Goal: Information Seeking & Learning: Check status

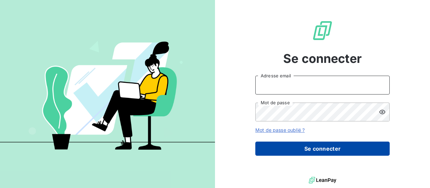
type input "[PERSON_NAME][EMAIL_ADDRESS][DOMAIN_NAME]"
click at [325, 150] on button "Se connecter" at bounding box center [322, 148] width 134 height 14
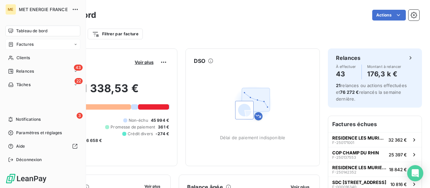
click at [29, 47] on span "Factures" at bounding box center [24, 44] width 17 height 6
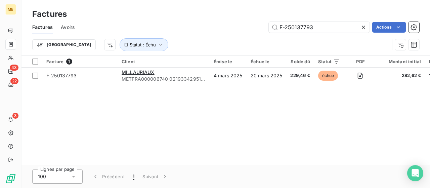
drag, startPoint x: 319, startPoint y: 28, endPoint x: 256, endPoint y: 26, distance: 63.2
click at [256, 26] on div "F-250137793 Actions" at bounding box center [251, 27] width 337 height 11
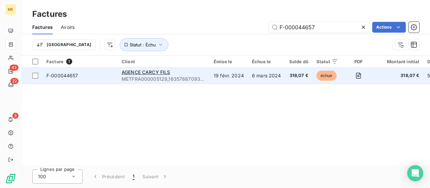
type input "F-000044657"
click at [148, 75] on div "AGENCE CARCY FILS" at bounding box center [164, 72] width 84 height 7
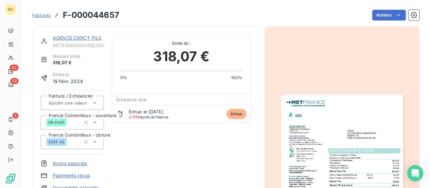
click at [89, 38] on link "AGENCE CARCY FILS" at bounding box center [77, 38] width 49 height 6
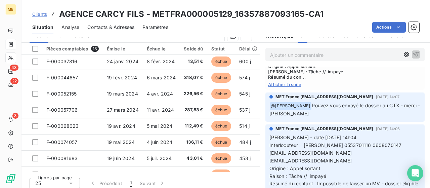
scroll to position [168, 0]
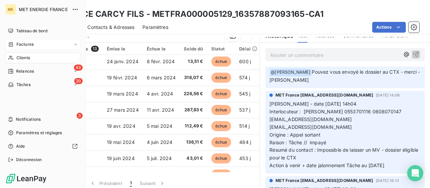
click at [21, 44] on span "Factures" at bounding box center [24, 44] width 17 height 6
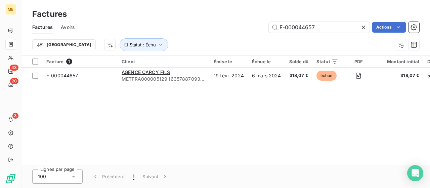
drag, startPoint x: 321, startPoint y: 26, endPoint x: 226, endPoint y: 23, distance: 95.1
click at [227, 25] on div "F-000044657 Actions" at bounding box center [251, 27] width 337 height 11
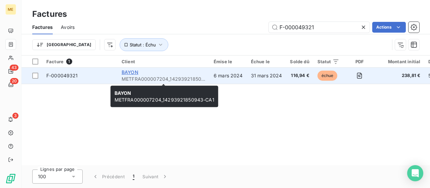
type input "F-000049321"
click at [127, 72] on span "BAYON" at bounding box center [130, 72] width 17 height 6
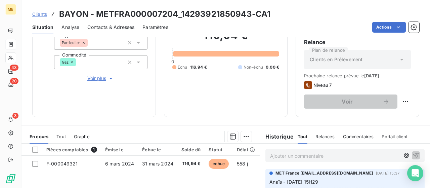
scroll to position [134, 0]
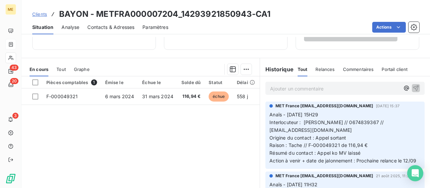
click at [40, 12] on span "Clients" at bounding box center [39, 13] width 15 height 5
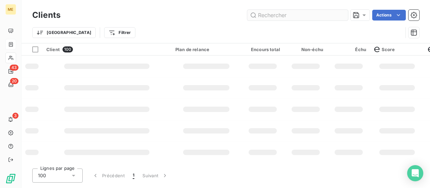
click at [288, 14] on input "text" at bounding box center [297, 15] width 101 height 11
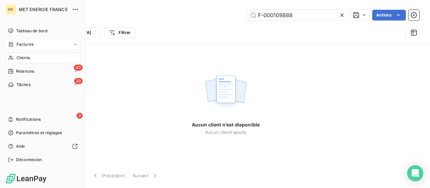
type input "F-000109888"
click at [17, 45] on span "Factures" at bounding box center [24, 44] width 17 height 6
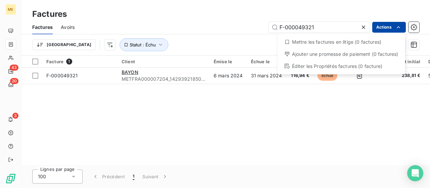
click at [382, 25] on html "ME 43 20 3 Factures Factures Avoirs F-000049321 Actions Mettre les factures en …" at bounding box center [215, 94] width 430 height 188
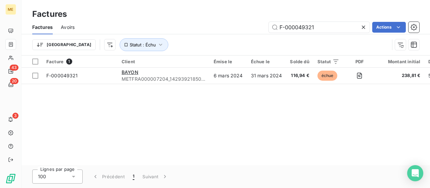
click at [340, 25] on html "ME 43 20 3 Factures Factures Avoirs F-000049321 Actions Trier Statut : Échu Fac…" at bounding box center [215, 94] width 430 height 188
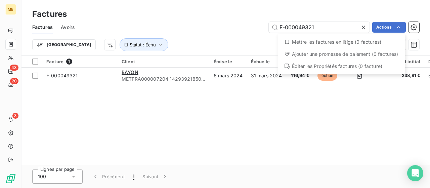
click at [319, 27] on html "ME 43 20 3 Factures Factures Avoirs F-000049321 Actions Mettre les factures en …" at bounding box center [215, 94] width 430 height 188
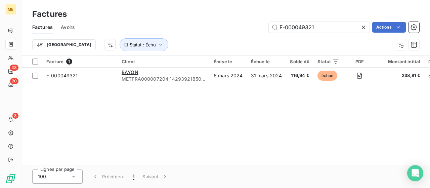
click at [311, 27] on html "ME 43 20 3 Factures Factures Avoirs F-000049321 Actions Trier Statut : Échu Fac…" at bounding box center [215, 94] width 430 height 188
drag, startPoint x: 316, startPoint y: 27, endPoint x: 247, endPoint y: 20, distance: 69.6
click at [247, 20] on div "Factures Avoirs F-000049321 Actions" at bounding box center [225, 27] width 408 height 14
paste input "109888"
type input "F-000109888"
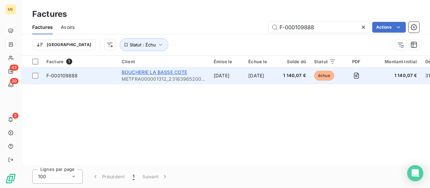
click at [144, 70] on span "BOUCHERIE LA BASSE COTE" at bounding box center [154, 72] width 65 height 6
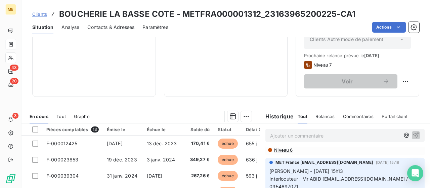
scroll to position [101, 0]
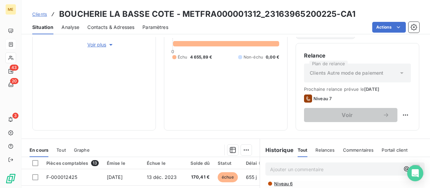
click at [44, 12] on span "Clients" at bounding box center [39, 13] width 15 height 5
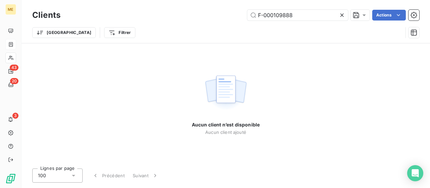
drag, startPoint x: 300, startPoint y: 12, endPoint x: 217, endPoint y: 13, distance: 83.3
click at [217, 13] on div "F-000109888 Actions" at bounding box center [244, 15] width 351 height 11
drag, startPoint x: 299, startPoint y: 15, endPoint x: 228, endPoint y: 9, distance: 70.8
click at [228, 9] on div "Clients F-250156135 Actions" at bounding box center [225, 15] width 387 height 14
paste input "48500"
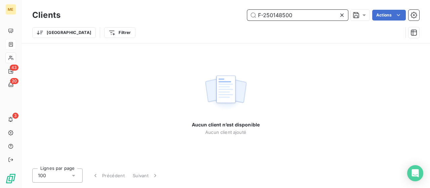
drag, startPoint x: 304, startPoint y: 13, endPoint x: 183, endPoint y: 11, distance: 121.3
click at [183, 11] on div "F-250148500 Actions" at bounding box center [244, 15] width 351 height 11
drag, startPoint x: 301, startPoint y: 10, endPoint x: 136, endPoint y: 14, distance: 164.7
click at [136, 14] on div "F-250148500 Actions" at bounding box center [244, 15] width 351 height 11
paste input "000113812"
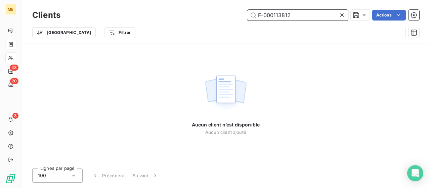
type input "F-000113812"
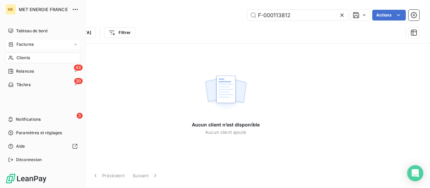
click at [28, 45] on span "Factures" at bounding box center [24, 44] width 17 height 6
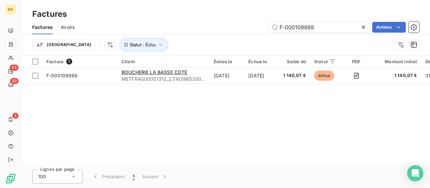
drag, startPoint x: 326, startPoint y: 25, endPoint x: 233, endPoint y: 21, distance: 92.8
click at [233, 21] on div "Factures Avoirs F-000109888 Actions" at bounding box center [225, 27] width 408 height 14
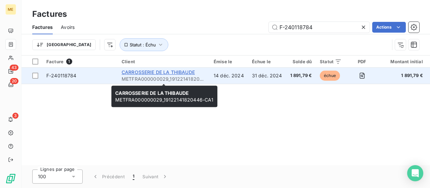
type input "F-240118784"
click at [157, 72] on span "CARROSSERIE DE LA THIBAUDE" at bounding box center [158, 72] width 73 height 6
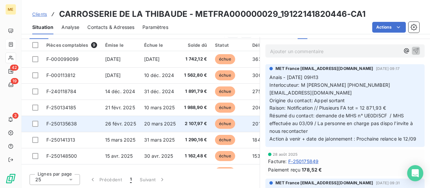
scroll to position [31, 0]
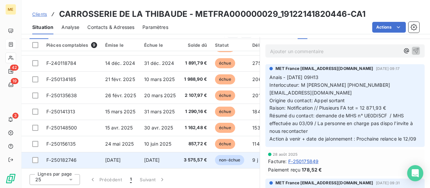
click at [195, 158] on span "3 575,57 €" at bounding box center [195, 160] width 23 height 7
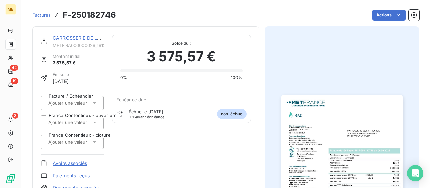
click at [314, 123] on img "button" at bounding box center [342, 180] width 122 height 173
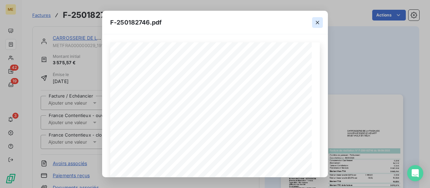
click at [317, 25] on icon "button" at bounding box center [317, 22] width 7 height 7
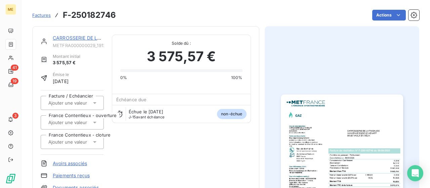
click at [82, 37] on link "CARROSSERIE DE LA THIBAUDE" at bounding box center [89, 38] width 73 height 6
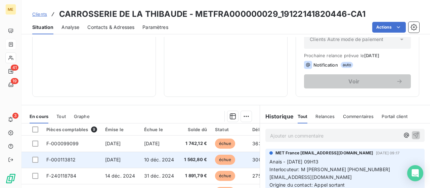
scroll to position [202, 0]
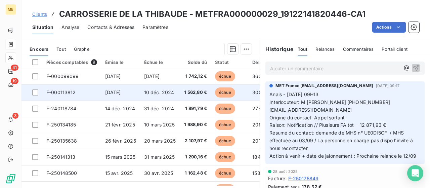
click at [151, 92] on span "10 déc. 2024" at bounding box center [159, 92] width 30 height 6
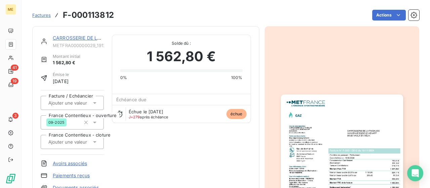
click at [334, 66] on div at bounding box center [342, 180] width 155 height 309
click at [336, 103] on img "button" at bounding box center [342, 180] width 122 height 173
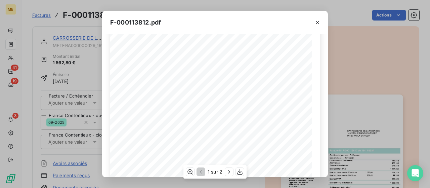
scroll to position [134, 0]
click at [238, 172] on icon "button" at bounding box center [239, 171] width 7 height 7
click at [319, 23] on icon "button" at bounding box center [317, 22] width 7 height 7
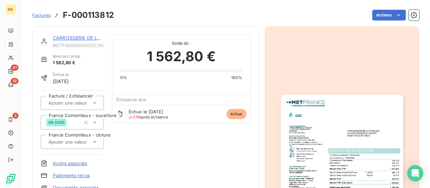
click at [66, 37] on link "CARROSSERIE DE LA THIBAUDE" at bounding box center [89, 38] width 73 height 6
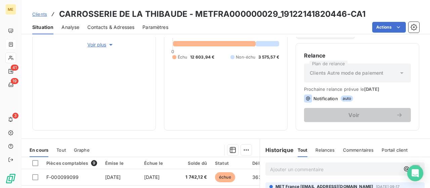
scroll to position [168, 0]
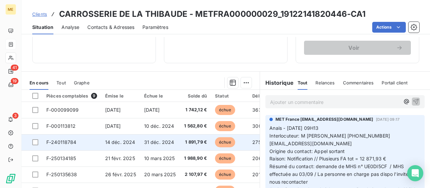
click at [70, 140] on span "F-240118784" at bounding box center [61, 142] width 30 height 6
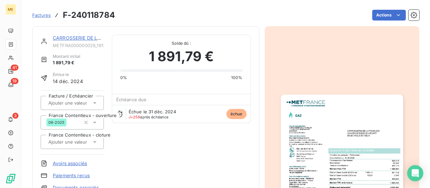
click at [335, 122] on img "button" at bounding box center [342, 180] width 122 height 173
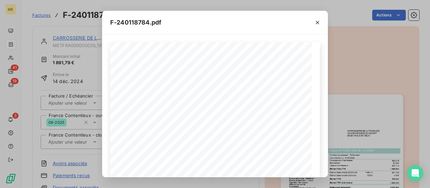
scroll to position [158, 0]
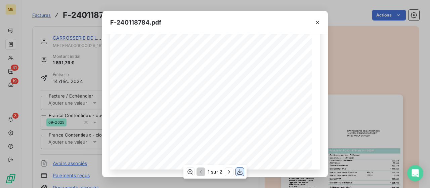
click at [238, 172] on icon "button" at bounding box center [239, 171] width 7 height 7
click at [318, 24] on icon "button" at bounding box center [317, 22] width 3 height 3
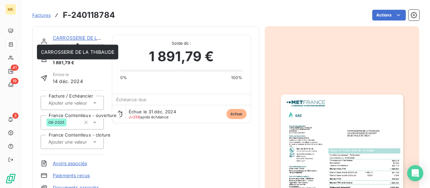
click at [78, 36] on link "CARROSSERIE DE LA THIBAUDE" at bounding box center [89, 38] width 73 height 6
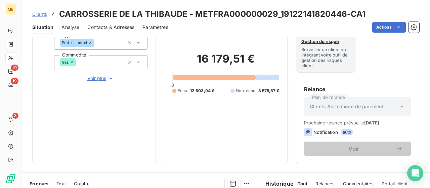
scroll to position [168, 0]
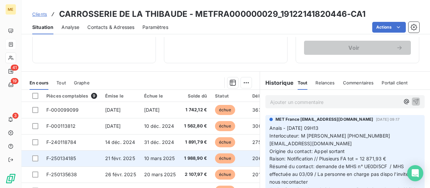
click at [70, 156] on span "F-250134185" at bounding box center [61, 158] width 30 height 6
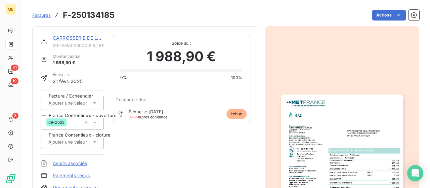
click at [336, 120] on img "button" at bounding box center [342, 180] width 122 height 173
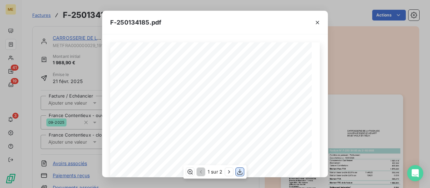
click at [239, 173] on icon "button" at bounding box center [239, 171] width 7 height 7
click at [316, 22] on icon "button" at bounding box center [317, 22] width 7 height 7
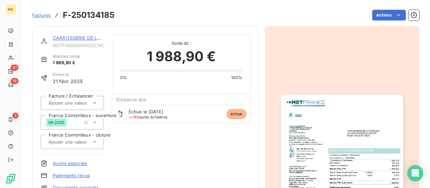
click at [74, 39] on link "CARROSSERIE DE LA THIBAUDE" at bounding box center [89, 38] width 73 height 6
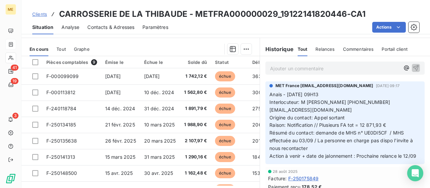
scroll to position [219, 0]
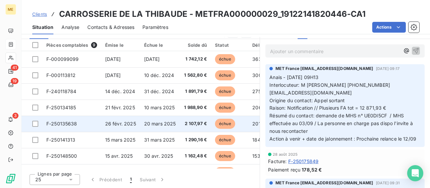
click at [64, 122] on span "F-250135638" at bounding box center [61, 124] width 31 height 6
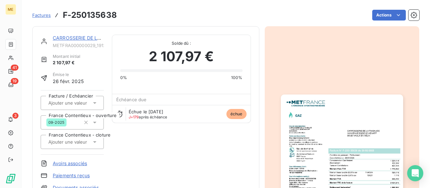
click at [327, 123] on img "button" at bounding box center [342, 180] width 122 height 173
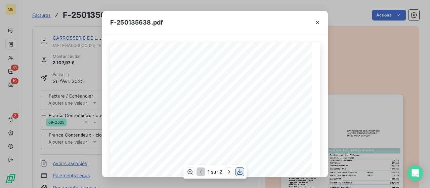
drag, startPoint x: 227, startPoint y: 101, endPoint x: 238, endPoint y: 172, distance: 71.8
click at [238, 172] on icon "button" at bounding box center [239, 171] width 7 height 7
click at [318, 20] on icon "button" at bounding box center [317, 22] width 7 height 7
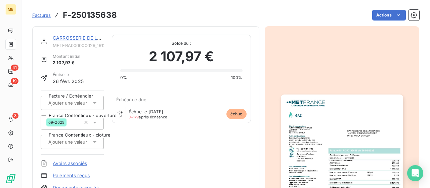
click at [63, 37] on link "CARROSSERIE DE LA THIBAUDE" at bounding box center [89, 38] width 73 height 6
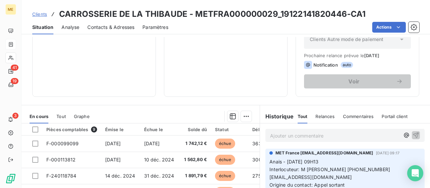
scroll to position [219, 0]
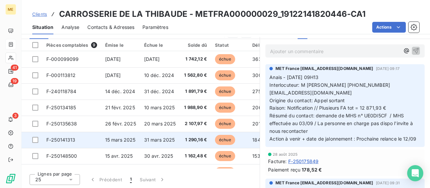
click at [127, 137] on span "15 mars 2025" at bounding box center [120, 140] width 31 height 6
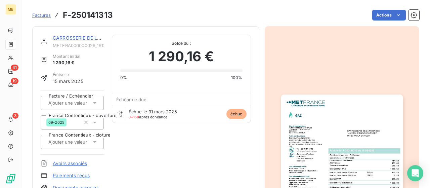
click at [323, 114] on img "button" at bounding box center [342, 180] width 122 height 173
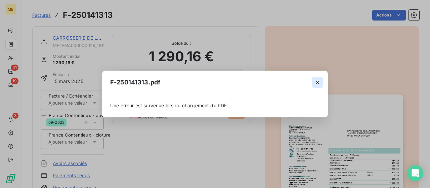
click at [320, 81] on icon "button" at bounding box center [317, 82] width 7 height 7
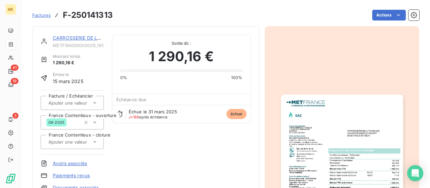
click at [329, 115] on img "button" at bounding box center [342, 180] width 122 height 173
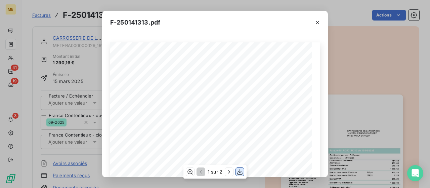
click at [239, 171] on icon "button" at bounding box center [239, 172] width 5 height 6
click at [319, 21] on icon "button" at bounding box center [317, 22] width 7 height 7
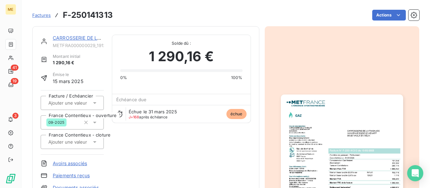
click at [86, 39] on link "CARROSSERIE DE LA THIBAUDE" at bounding box center [89, 38] width 73 height 6
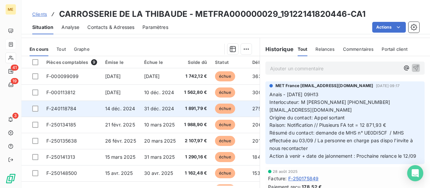
scroll to position [219, 0]
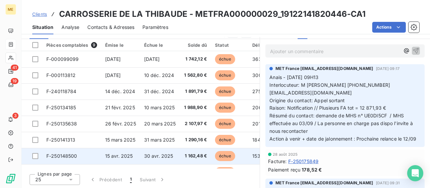
click at [115, 154] on span "15 avr. 2025" at bounding box center [119, 156] width 28 height 6
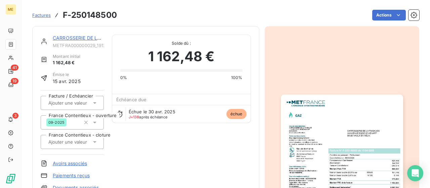
click at [335, 121] on img "button" at bounding box center [342, 180] width 122 height 173
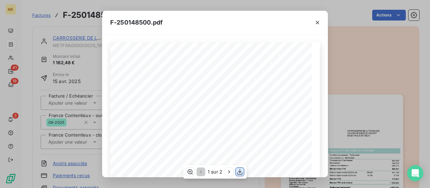
click at [239, 172] on icon "button" at bounding box center [239, 172] width 5 height 6
click at [317, 22] on icon "button" at bounding box center [317, 22] width 3 height 3
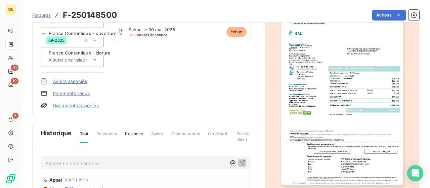
scroll to position [15, 0]
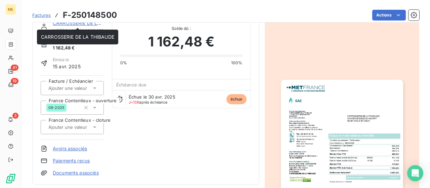
click at [85, 25] on link "CARROSSERIE DE LA THIBAUDE" at bounding box center [89, 23] width 73 height 6
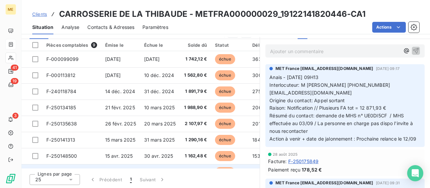
scroll to position [31, 0]
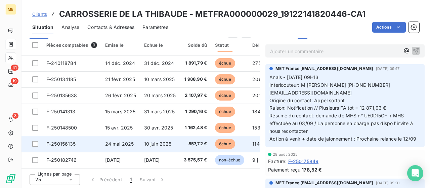
click at [124, 141] on span "24 mai 2025" at bounding box center [119, 144] width 29 height 6
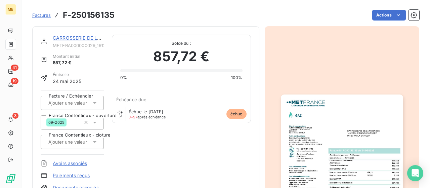
click at [337, 119] on img "button" at bounding box center [342, 180] width 122 height 173
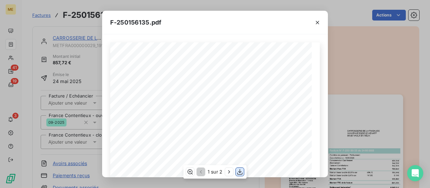
drag, startPoint x: 330, startPoint y: 117, endPoint x: 240, endPoint y: 171, distance: 104.7
click at [240, 171] on icon "button" at bounding box center [239, 171] width 7 height 7
click at [319, 21] on icon "button" at bounding box center [317, 22] width 3 height 3
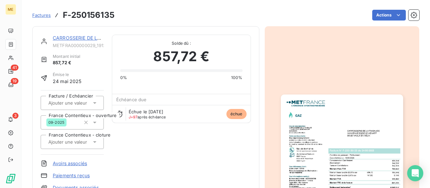
click at [41, 12] on span "Factures" at bounding box center [41, 14] width 18 height 5
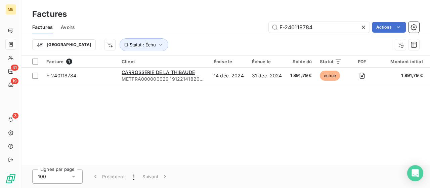
drag, startPoint x: 289, startPoint y: 21, endPoint x: 227, endPoint y: 20, distance: 62.1
click at [227, 20] on div "Factures Avoirs F-240118784 Actions" at bounding box center [225, 27] width 408 height 14
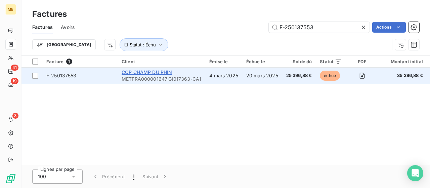
type input "F-250137553"
click at [147, 72] on span "COP CHAMP DU RHIN" at bounding box center [147, 72] width 51 height 6
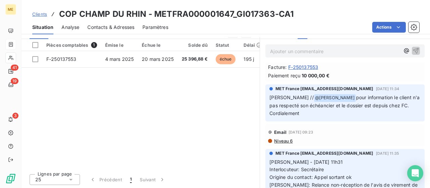
scroll to position [118, 0]
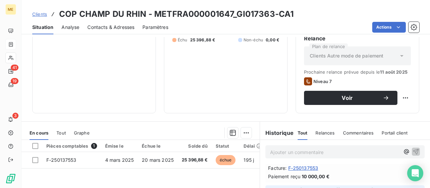
click at [90, 145] on div "Pièces comptables 1" at bounding box center [71, 146] width 51 height 6
click at [76, 144] on div "Pièces comptables 1" at bounding box center [71, 146] width 51 height 6
click at [299, 166] on span "F-250137553" at bounding box center [303, 167] width 30 height 7
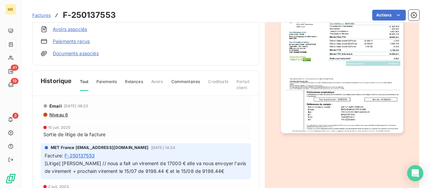
scroll to position [34, 0]
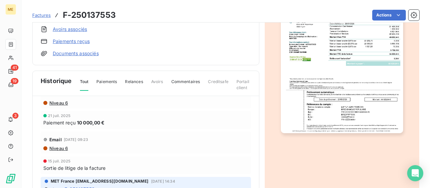
click at [107, 81] on span "Paiements" at bounding box center [106, 84] width 20 height 11
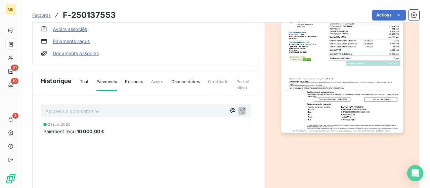
scroll to position [0, 0]
click at [98, 131] on div "Paiement reçu 10 000,00 €" at bounding box center [145, 131] width 205 height 7
click at [99, 141] on div "[DATE] Paiement reçu 10 000,00 €" at bounding box center [146, 142] width 210 height 45
click at [85, 80] on span "Tout" at bounding box center [84, 84] width 9 height 11
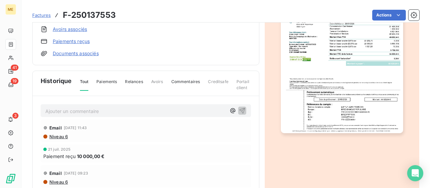
click at [332, 77] on img "button" at bounding box center [342, 46] width 122 height 173
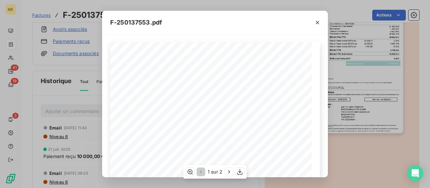
scroll to position [67, 0]
click at [318, 23] on icon "button" at bounding box center [317, 22] width 7 height 7
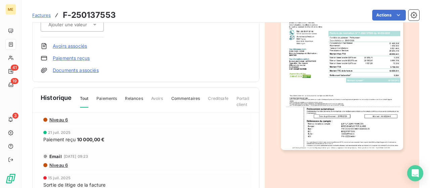
scroll to position [50, 0]
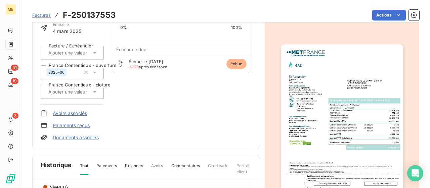
click at [43, 16] on span "Factures" at bounding box center [41, 14] width 18 height 5
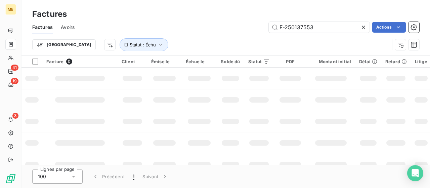
drag, startPoint x: 326, startPoint y: 25, endPoint x: 259, endPoint y: 24, distance: 67.2
click at [259, 24] on div "F-250137553 Actions" at bounding box center [251, 27] width 337 height 11
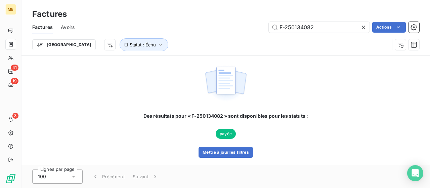
type input "F-250134082"
click at [158, 124] on div "Des résultats pour « F-250134082 » sont disponibles pour les statuts : payée Me…" at bounding box center [225, 135] width 165 height 45
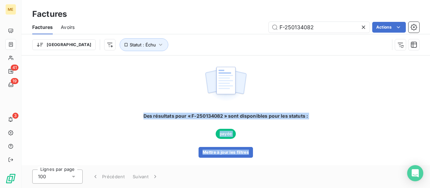
drag, startPoint x: 170, startPoint y: 114, endPoint x: 259, endPoint y: 136, distance: 91.3
click at [261, 139] on div "Des résultats pour « F-250134082 » sont disponibles pour les statuts : payée Me…" at bounding box center [225, 110] width 408 height 110
copy div "Des résultats pour « F-250134082 » sont disponibles pour les statuts : payée Me…"
click at [223, 152] on button "Mettre à jour les filtres" at bounding box center [226, 152] width 54 height 11
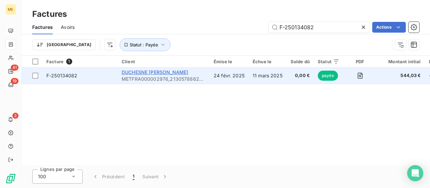
click at [168, 73] on span "DUCHESNE [PERSON_NAME]" at bounding box center [155, 72] width 67 height 6
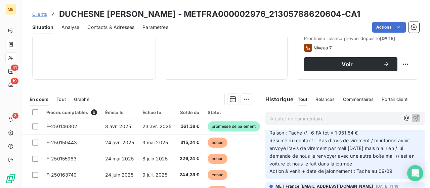
scroll to position [437, 0]
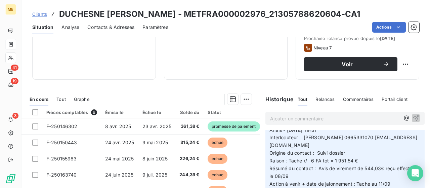
click at [78, 110] on div "Pièces comptables 6" at bounding box center [71, 112] width 51 height 6
click at [62, 98] on span "Tout" at bounding box center [60, 98] width 9 height 5
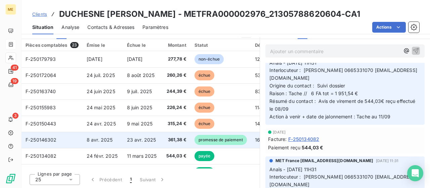
scroll to position [34, 0]
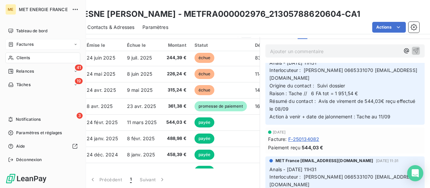
click at [20, 43] on span "Factures" at bounding box center [24, 44] width 17 height 6
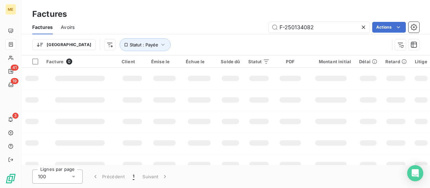
drag, startPoint x: 329, startPoint y: 27, endPoint x: 253, endPoint y: 21, distance: 76.1
click at [253, 21] on div "Factures Avoirs F-250134082 Actions" at bounding box center [225, 27] width 408 height 14
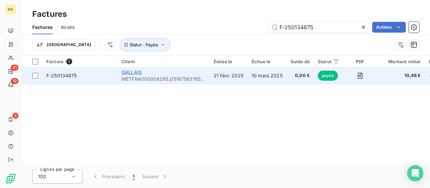
type input "F-250134875"
click at [131, 72] on span "GALLAIS" at bounding box center [132, 72] width 20 height 6
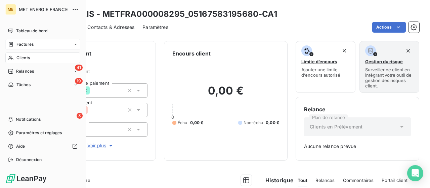
click at [22, 44] on span "Factures" at bounding box center [24, 44] width 17 height 6
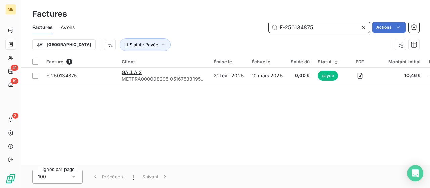
drag, startPoint x: 328, startPoint y: 29, endPoint x: 234, endPoint y: 23, distance: 94.3
click at [236, 27] on div "F-250134875 Actions" at bounding box center [251, 27] width 337 height 11
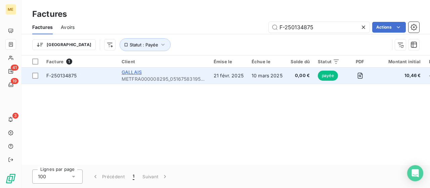
click at [134, 71] on span "GALLAIS" at bounding box center [132, 72] width 20 height 6
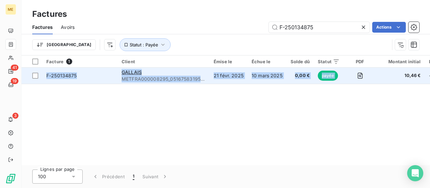
drag, startPoint x: 379, startPoint y: 78, endPoint x: 44, endPoint y: 74, distance: 335.6
click at [44, 74] on tr "F-250134875 GALLAIS METFRA000008295_05167583195680-CA1 [DATE] [DATE] 0,00 € pay…" at bounding box center [374, 76] width 707 height 16
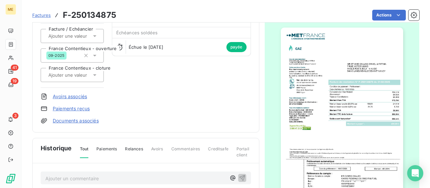
scroll to position [134, 0]
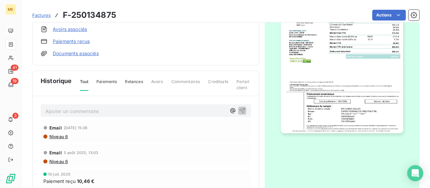
click at [104, 79] on span "Paiements" at bounding box center [106, 84] width 20 height 11
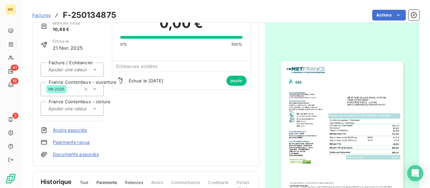
scroll to position [0, 0]
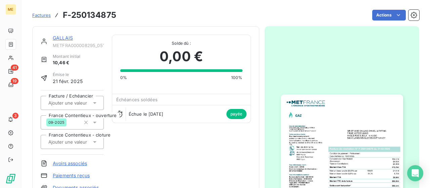
click at [64, 38] on link "GALLAIS" at bounding box center [63, 38] width 20 height 6
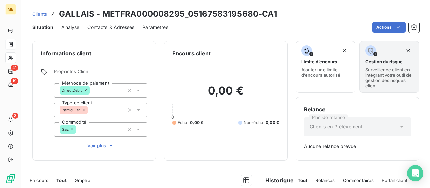
scroll to position [101, 0]
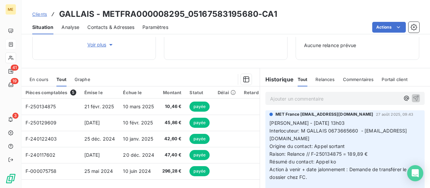
click at [41, 80] on span "En cours" at bounding box center [39, 79] width 19 height 5
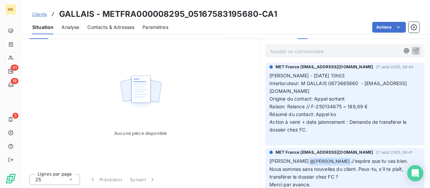
scroll to position [14, 0]
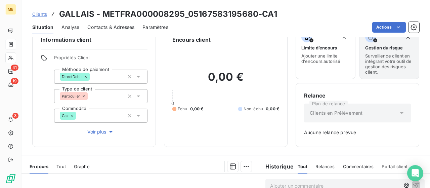
click at [63, 164] on span "Tout" at bounding box center [60, 166] width 9 height 5
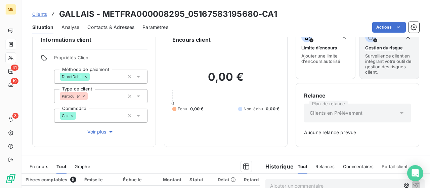
scroll to position [0, 0]
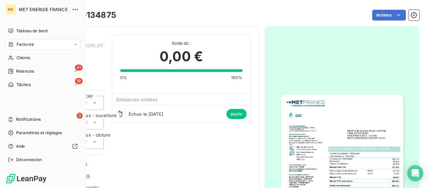
click at [21, 42] on span "Factures" at bounding box center [24, 44] width 17 height 6
click at [11, 43] on icon at bounding box center [11, 44] width 4 height 4
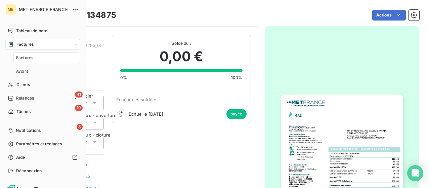
click at [39, 47] on div "Factures" at bounding box center [42, 44] width 75 height 11
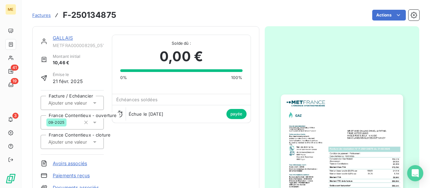
click at [42, 14] on span "Factures" at bounding box center [41, 14] width 18 height 5
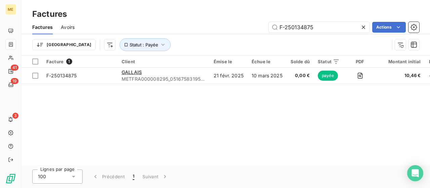
drag, startPoint x: 329, startPoint y: 32, endPoint x: 213, endPoint y: 25, distance: 116.4
click at [212, 24] on div "F-250134875 Actions" at bounding box center [251, 27] width 337 height 11
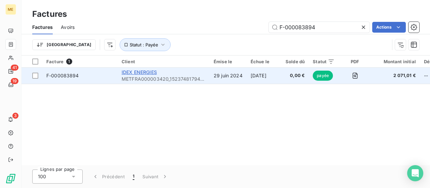
type input "F-000083894"
click at [135, 69] on div "IDEX ENERGIES" at bounding box center [164, 72] width 84 height 7
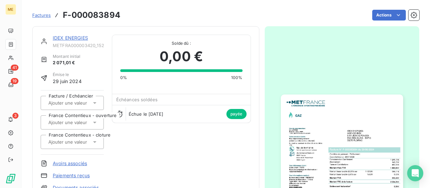
click at [47, 16] on span "Factures" at bounding box center [41, 14] width 18 height 5
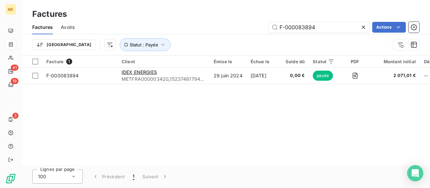
drag, startPoint x: 288, startPoint y: 22, endPoint x: 249, endPoint y: 20, distance: 39.0
click at [250, 20] on div "Factures Factures Avoirs F-000083894 Actions Trier Statut : Payée" at bounding box center [225, 27] width 408 height 55
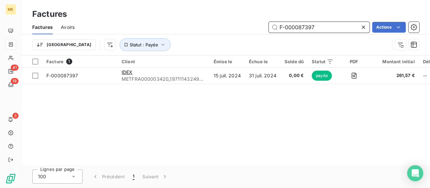
drag, startPoint x: 306, startPoint y: 25, endPoint x: 247, endPoint y: 25, distance: 59.1
click at [247, 25] on div "F-000087397 Actions" at bounding box center [251, 27] width 337 height 11
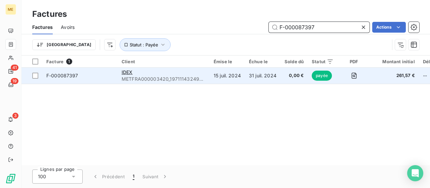
paste input "9387"
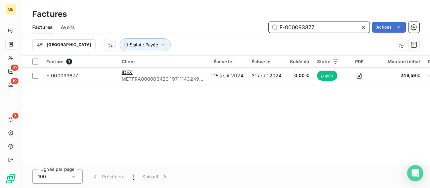
drag, startPoint x: 250, startPoint y: 27, endPoint x: 223, endPoint y: 27, distance: 26.5
click at [224, 27] on div "F-000093877 Actions" at bounding box center [251, 27] width 337 height 11
paste input "8808"
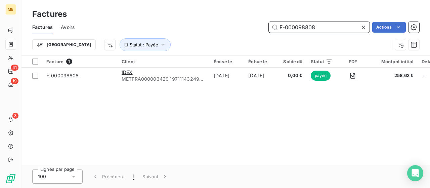
drag, startPoint x: 264, startPoint y: 23, endPoint x: 221, endPoint y: 25, distance: 43.0
click at [228, 23] on div "F-000098808 Actions" at bounding box center [251, 27] width 337 height 11
paste input "104206"
drag, startPoint x: 323, startPoint y: 26, endPoint x: 193, endPoint y: 20, distance: 129.8
click at [200, 20] on div "Factures Avoirs F-000104206 Actions" at bounding box center [225, 27] width 408 height 14
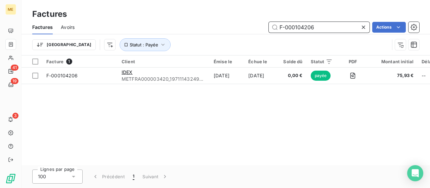
paste input "250175139"
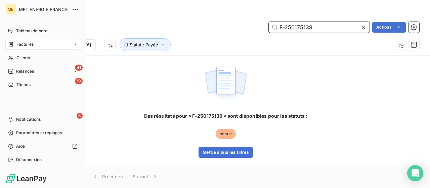
type input "F-250175139"
click at [21, 47] on div "Factures" at bounding box center [42, 44] width 75 height 11
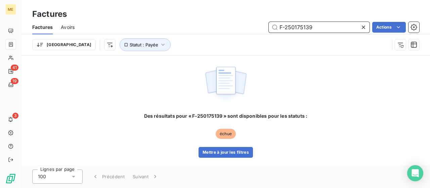
drag, startPoint x: 256, startPoint y: 27, endPoint x: 215, endPoint y: 25, distance: 41.1
click at [218, 25] on div "F-250175139 Actions" at bounding box center [251, 27] width 337 height 11
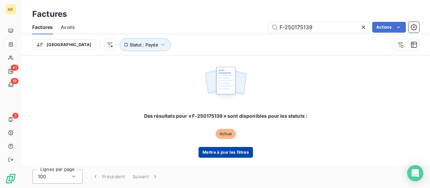
click at [222, 151] on button "Mettre à jour les filtres" at bounding box center [226, 152] width 54 height 11
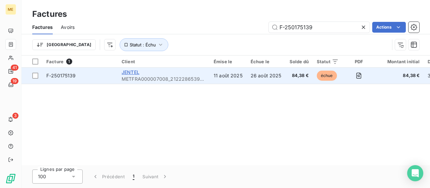
click at [125, 72] on span "JENTEL" at bounding box center [131, 72] width 18 height 6
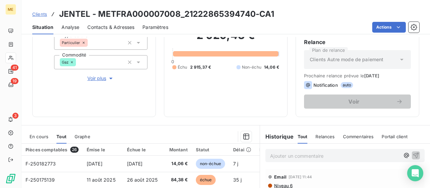
scroll to position [168, 0]
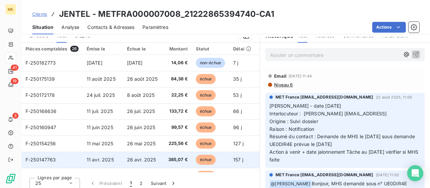
click at [135, 162] on span "26 avr. 2025" at bounding box center [141, 160] width 29 height 6
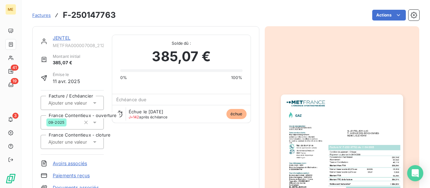
click at [335, 121] on img "button" at bounding box center [342, 180] width 122 height 173
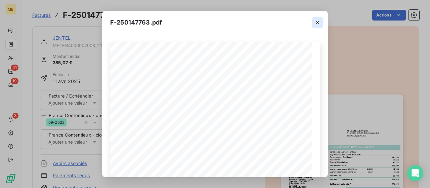
click at [316, 19] on icon "button" at bounding box center [317, 22] width 7 height 7
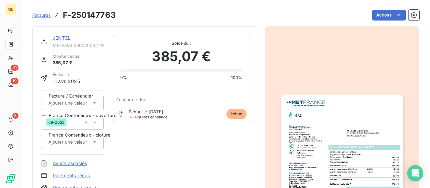
click at [65, 37] on link "JENTEL" at bounding box center [62, 38] width 18 height 6
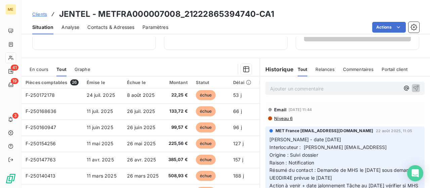
click at [10, 45] on icon at bounding box center [11, 44] width 6 height 5
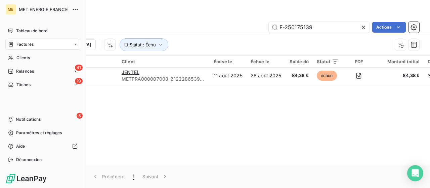
click at [22, 42] on span "Factures" at bounding box center [24, 44] width 17 height 6
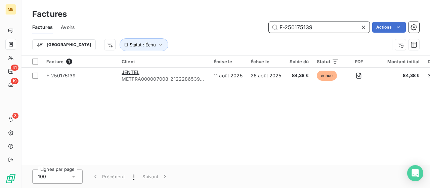
drag, startPoint x: 324, startPoint y: 26, endPoint x: 236, endPoint y: 24, distance: 87.7
click at [239, 25] on div "F-250175139 Actions" at bounding box center [251, 27] width 337 height 11
paste input "00004888"
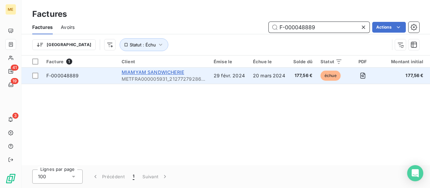
type input "F-000048889"
click at [150, 70] on span "MIAMYAM SANDWICHERIE" at bounding box center [153, 72] width 62 height 6
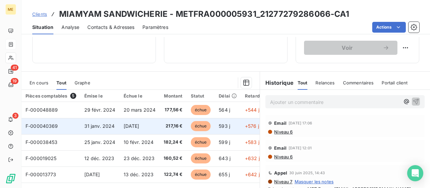
scroll to position [202, 0]
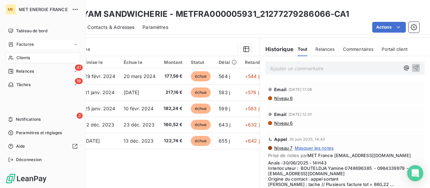
click at [25, 46] on span "Factures" at bounding box center [24, 44] width 17 height 6
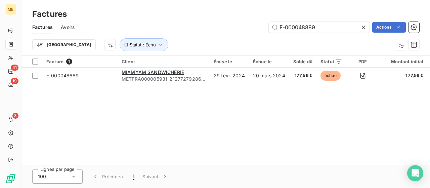
drag, startPoint x: 322, startPoint y: 26, endPoint x: 215, endPoint y: 23, distance: 106.8
click at [215, 23] on div "F-000048889 Actions" at bounding box center [251, 27] width 337 height 11
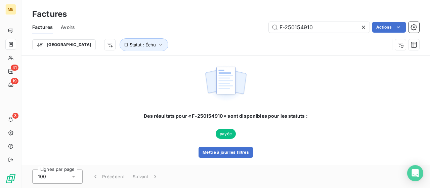
type input "F-250154910"
click at [222, 153] on button "Mettre à jour les filtres" at bounding box center [226, 152] width 54 height 11
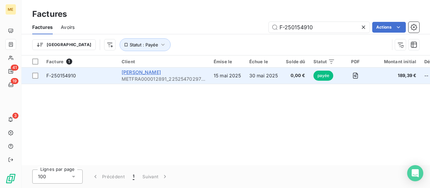
click at [129, 71] on span "[PERSON_NAME]" at bounding box center [141, 72] width 39 height 6
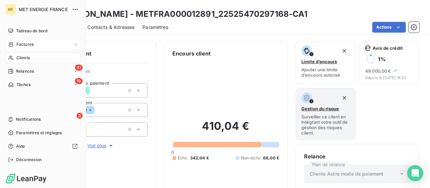
click at [20, 45] on span "Factures" at bounding box center [24, 44] width 17 height 6
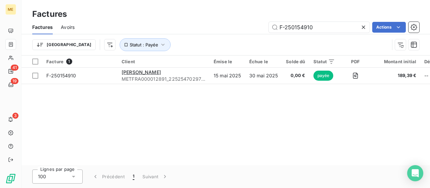
drag, startPoint x: 286, startPoint y: 21, endPoint x: 208, endPoint y: 20, distance: 77.3
click at [208, 21] on div "Factures Avoirs F-250154910 Actions" at bounding box center [225, 27] width 408 height 14
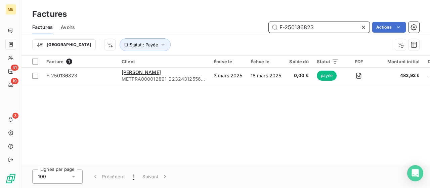
drag, startPoint x: 323, startPoint y: 30, endPoint x: 231, endPoint y: 24, distance: 91.9
click at [231, 24] on div "F-250136823 Actions" at bounding box center [251, 27] width 337 height 11
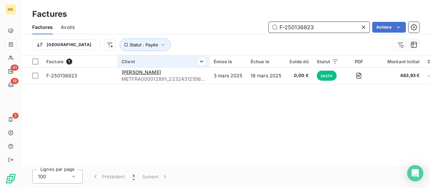
paste input "40786"
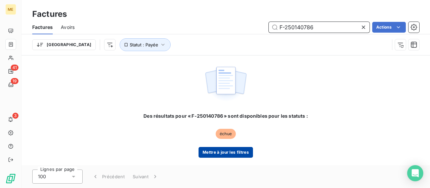
type input "F-250140786"
click at [229, 150] on button "Mettre à jour les filtres" at bounding box center [226, 152] width 54 height 11
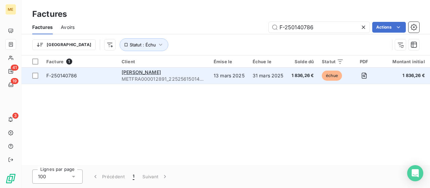
click at [134, 69] on div "[PERSON_NAME]" at bounding box center [164, 72] width 84 height 7
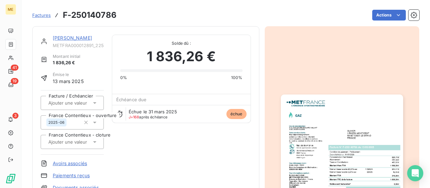
click at [62, 37] on link "[PERSON_NAME]" at bounding box center [72, 38] width 39 height 6
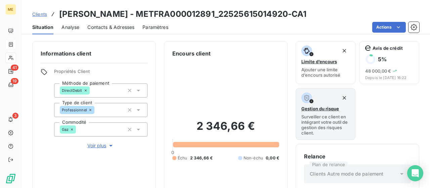
click at [37, 15] on span "Clients" at bounding box center [39, 13] width 15 height 5
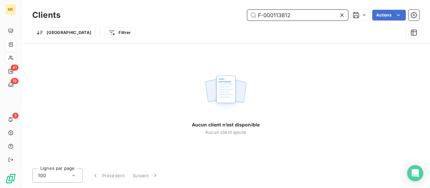
drag, startPoint x: 300, startPoint y: 17, endPoint x: 191, endPoint y: 12, distance: 109.6
click at [191, 12] on div "F-000113812 Actions" at bounding box center [244, 15] width 351 height 11
paste input "250141250"
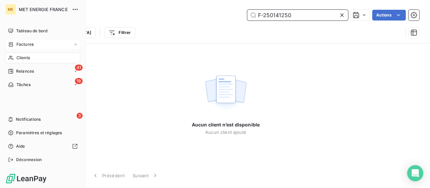
type input "F-250141250"
click at [21, 44] on span "Factures" at bounding box center [24, 44] width 17 height 6
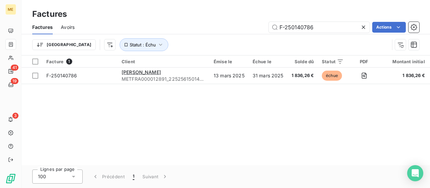
drag, startPoint x: 329, startPoint y: 27, endPoint x: 236, endPoint y: 19, distance: 93.0
click at [236, 19] on div "Factures Factures Avoirs F-250140786 Actions Trier Statut : Échu" at bounding box center [225, 27] width 408 height 55
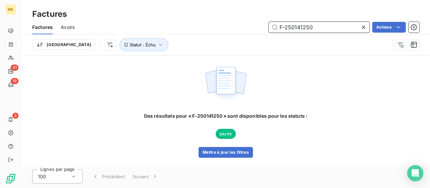
drag, startPoint x: 308, startPoint y: 26, endPoint x: 238, endPoint y: 24, distance: 69.9
click at [238, 24] on div "F-250141250 Actions" at bounding box center [251, 27] width 337 height 11
paste input "603"
drag, startPoint x: 303, startPoint y: 24, endPoint x: 236, endPoint y: 24, distance: 66.8
click at [237, 24] on div "F-250141603 Actions" at bounding box center [251, 27] width 337 height 11
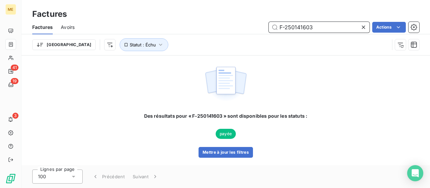
paste input "4887"
drag, startPoint x: 316, startPoint y: 25, endPoint x: 221, endPoint y: 24, distance: 95.1
click at [221, 24] on div "F-250144887 Actions" at bounding box center [251, 27] width 337 height 11
paste input "8333"
drag, startPoint x: 295, startPoint y: 27, endPoint x: 180, endPoint y: 28, distance: 114.5
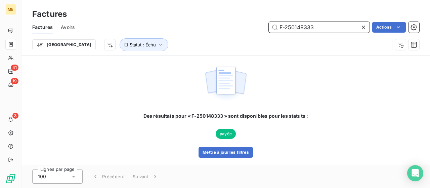
click at [185, 27] on div "F-250148333 Actions" at bounding box center [251, 27] width 337 height 11
paste input "52030"
drag, startPoint x: 286, startPoint y: 25, endPoint x: 165, endPoint y: 26, distance: 120.6
click at [170, 25] on div "F-250152030 Actions" at bounding box center [251, 27] width 337 height 11
paste input "491"
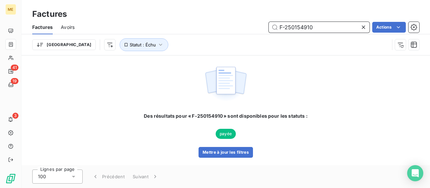
drag, startPoint x: 322, startPoint y: 28, endPoint x: 232, endPoint y: 23, distance: 90.1
click at [232, 23] on div "F-250154910 Actions" at bounding box center [251, 27] width 337 height 11
paste input "40786"
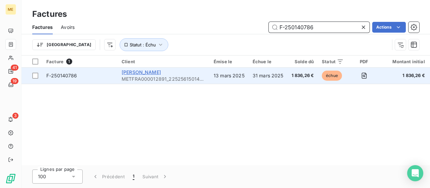
type input "F-250140786"
click at [136, 72] on span "[PERSON_NAME]" at bounding box center [141, 72] width 39 height 6
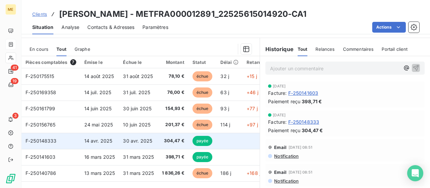
scroll to position [219, 0]
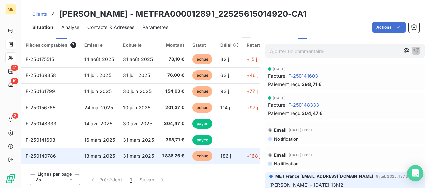
drag, startPoint x: 51, startPoint y: 153, endPoint x: 49, endPoint y: 159, distance: 6.2
click at [49, 159] on td "F-250140786" at bounding box center [50, 156] width 59 height 16
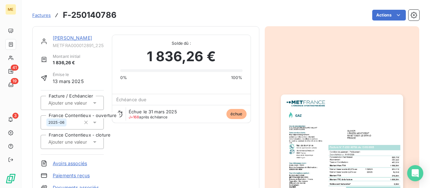
click at [63, 153] on div "Facture / Echéancier [GEOGRAPHIC_DATA] Contentieux - ouverture 2025-06 [GEOGRAP…" at bounding box center [72, 122] width 63 height 64
drag, startPoint x: 62, startPoint y: 15, endPoint x: 119, endPoint y: 14, distance: 56.1
click at [119, 14] on div "Factures F-250140786 Actions" at bounding box center [225, 15] width 387 height 14
copy h3 "F-250140786"
click at [327, 118] on img "button" at bounding box center [342, 180] width 122 height 173
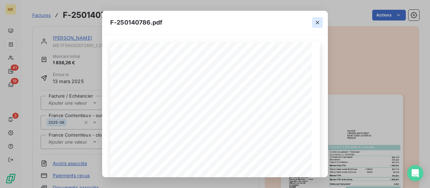
click at [318, 23] on icon "button" at bounding box center [317, 22] width 3 height 3
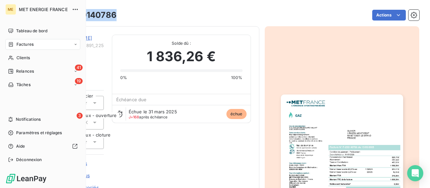
drag, startPoint x: 15, startPoint y: 42, endPoint x: 18, endPoint y: 43, distance: 3.8
click at [15, 42] on div "Factures" at bounding box center [21, 44] width 26 height 6
click at [29, 46] on span "Factures" at bounding box center [24, 44] width 17 height 6
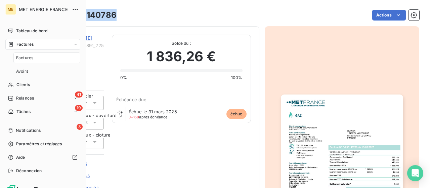
click at [30, 46] on span "Factures" at bounding box center [24, 44] width 17 height 6
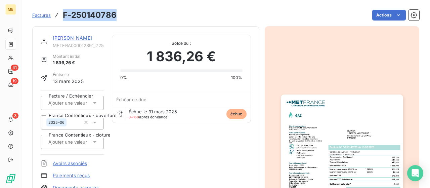
click at [38, 12] on span "Factures" at bounding box center [41, 14] width 18 height 5
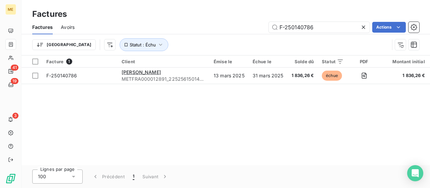
drag, startPoint x: 324, startPoint y: 25, endPoint x: 232, endPoint y: 23, distance: 92.4
click at [233, 23] on div "F-250140786 Actions" at bounding box center [251, 27] width 337 height 11
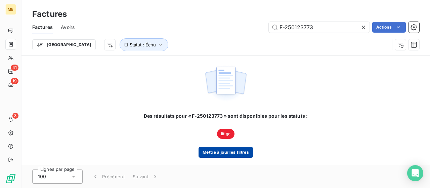
type input "F-250123773"
click at [222, 154] on button "Mettre à jour les filtres" at bounding box center [226, 152] width 54 height 11
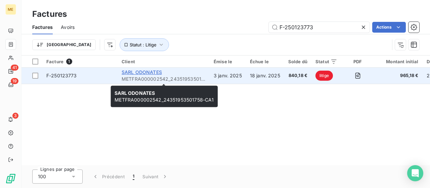
click at [143, 71] on span "SARL ODONATES" at bounding box center [142, 72] width 40 height 6
